Goal: Find specific page/section: Find specific page/section

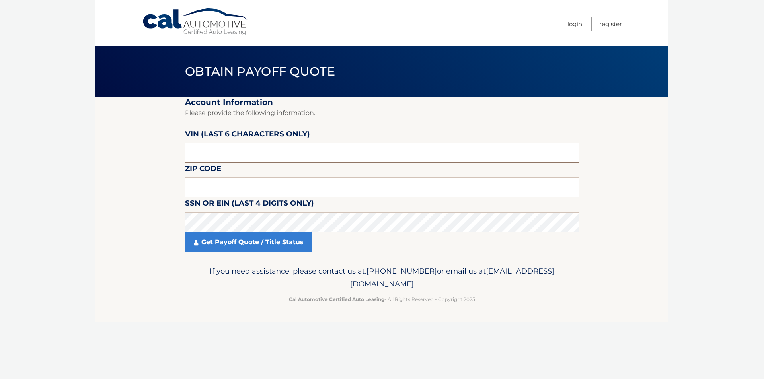
click at [204, 159] on input "text" at bounding box center [382, 153] width 394 height 20
click at [157, 20] on link "Cal Automotive" at bounding box center [195, 22] width 107 height 28
